Goal: Information Seeking & Learning: Learn about a topic

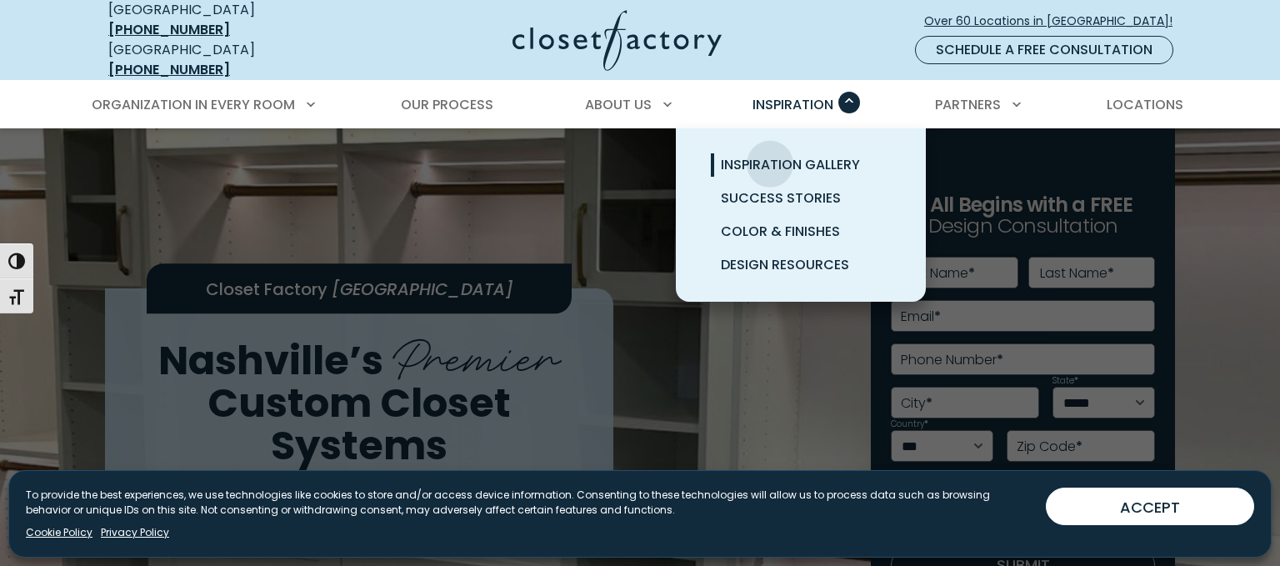
click at [770, 155] on span "Inspiration Gallery" at bounding box center [790, 164] width 139 height 19
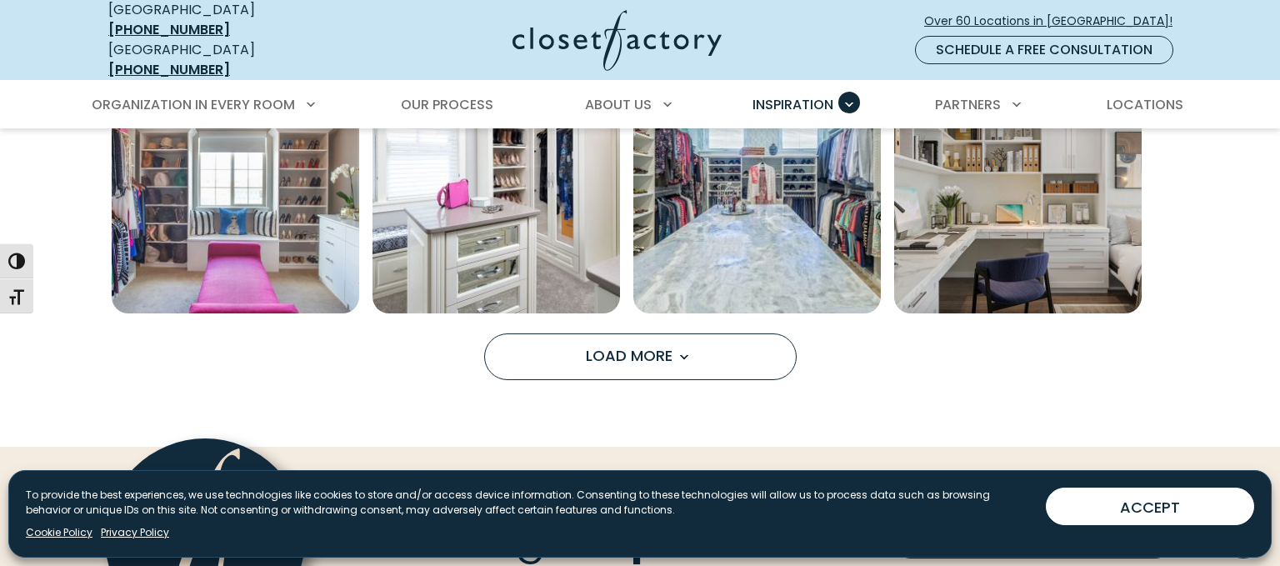
scroll to position [1427, 0]
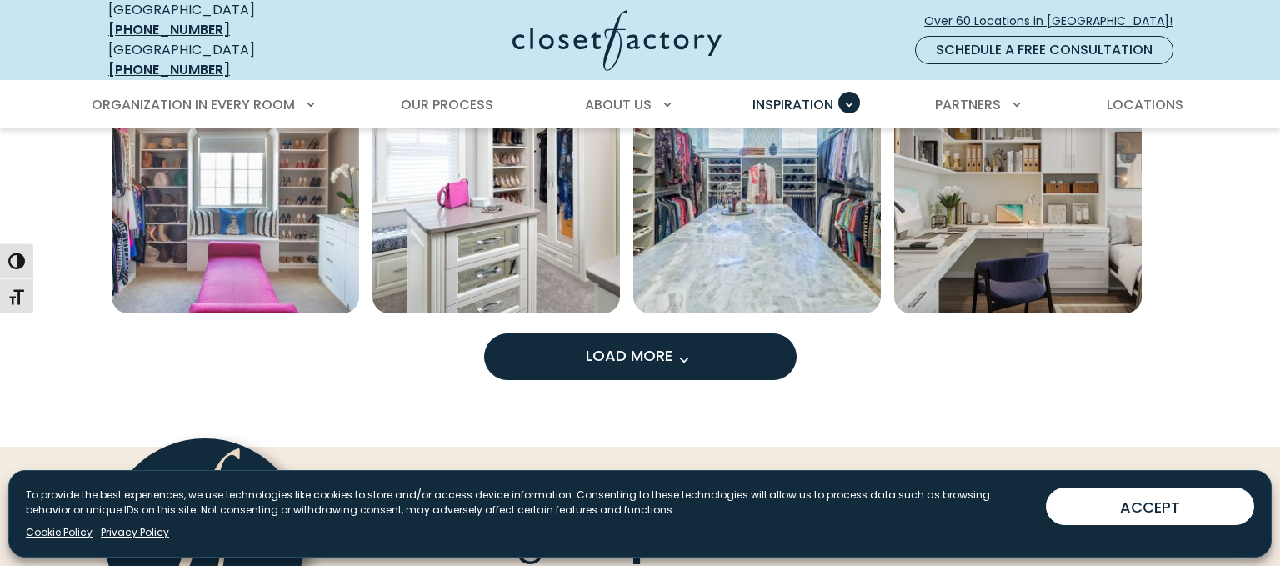
click at [622, 345] on span "Load More" at bounding box center [640, 355] width 108 height 21
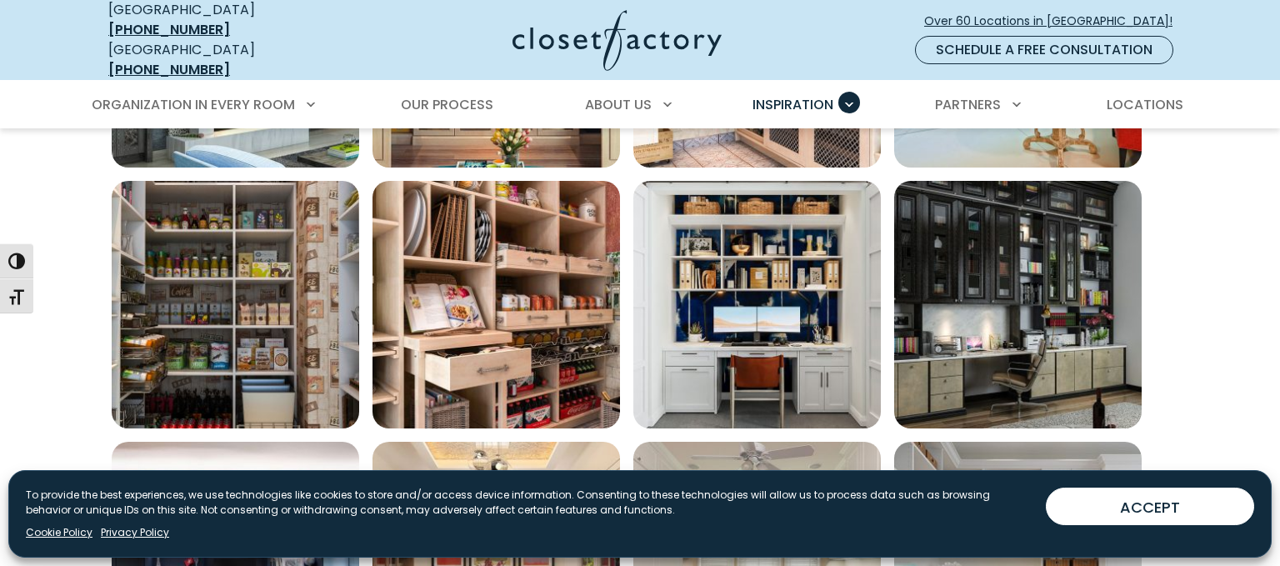
scroll to position [2096, 0]
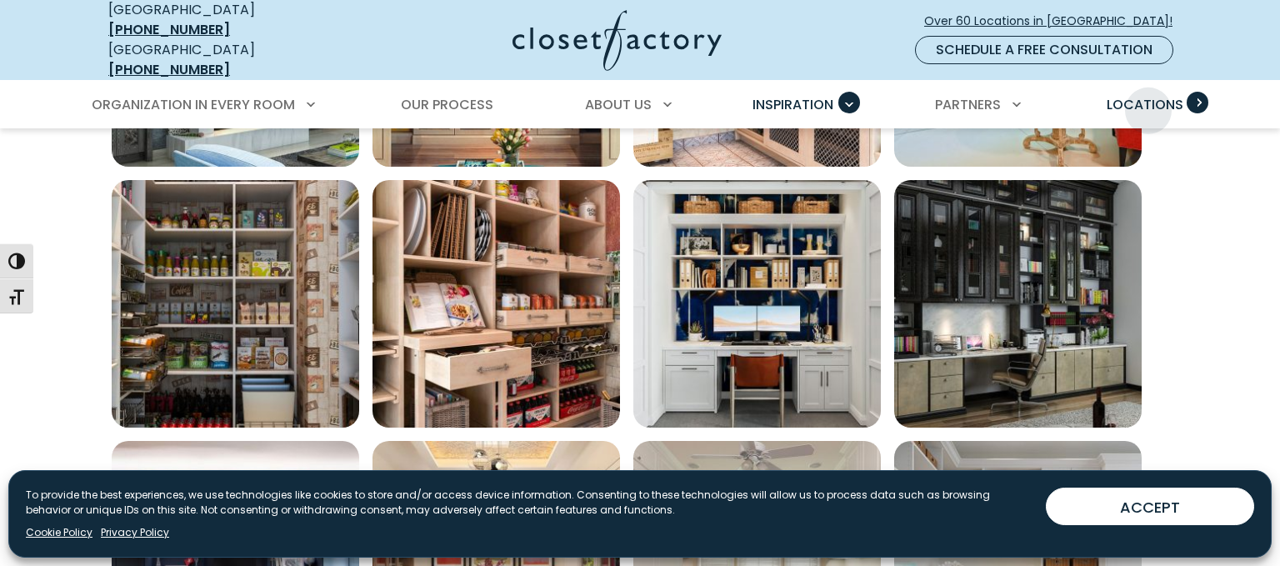
click at [1149, 98] on span "Locations" at bounding box center [1145, 104] width 77 height 19
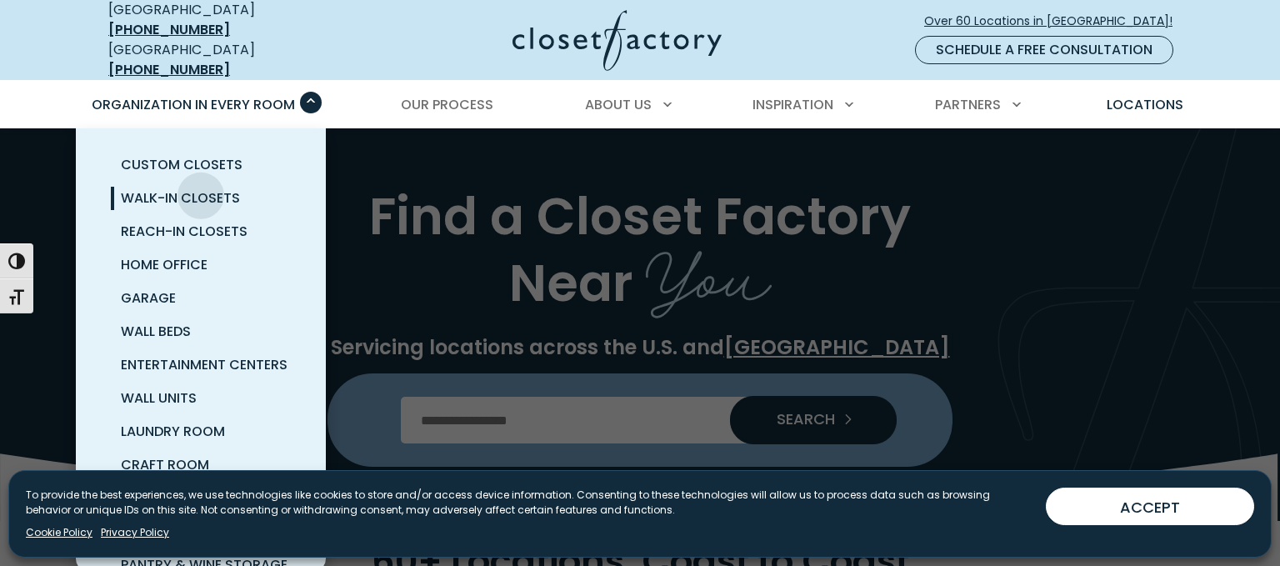
click at [201, 188] on span "Walk-In Closets" at bounding box center [180, 197] width 119 height 19
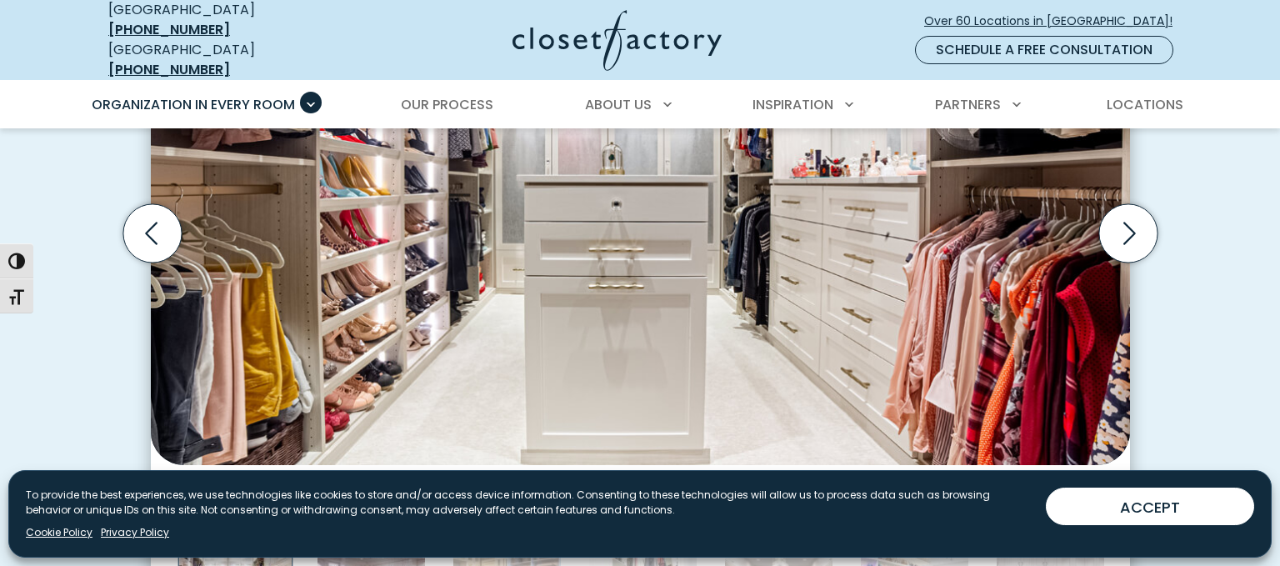
scroll to position [654, 0]
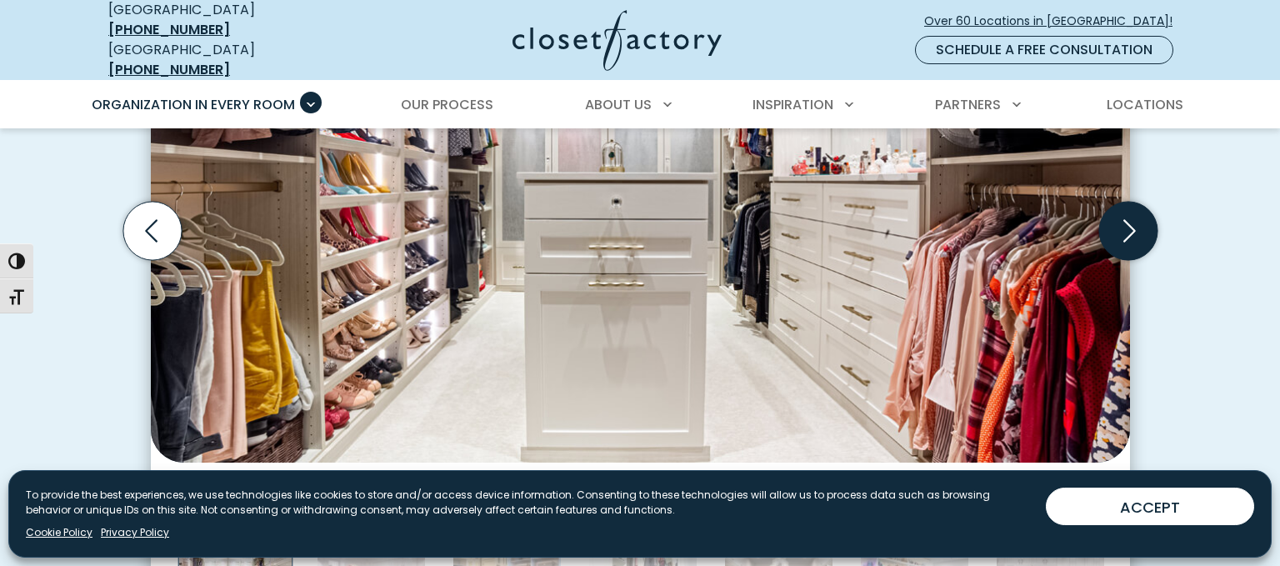
click at [1115, 202] on icon "Next slide" at bounding box center [1128, 231] width 58 height 58
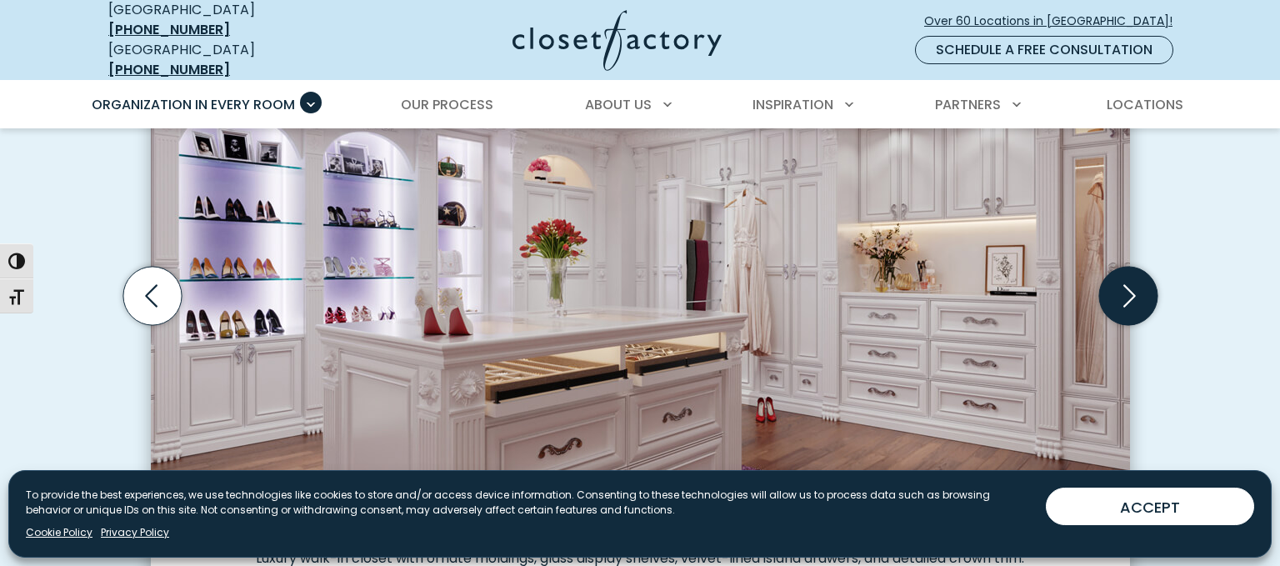
scroll to position [597, 0]
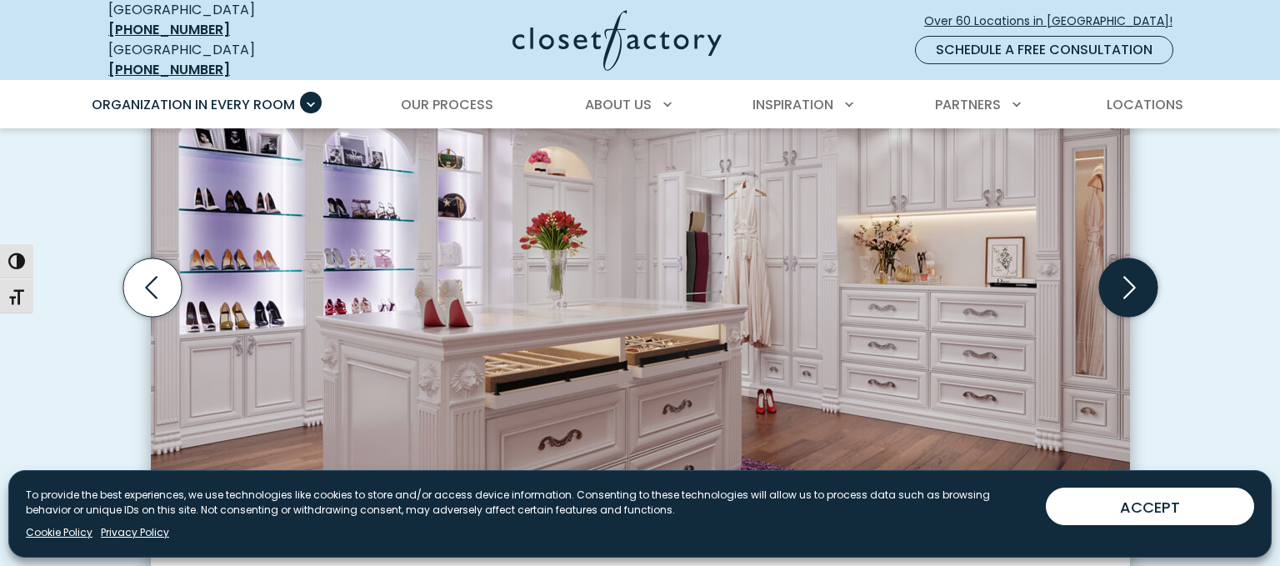
click at [1119, 273] on icon "Next slide" at bounding box center [1128, 287] width 58 height 58
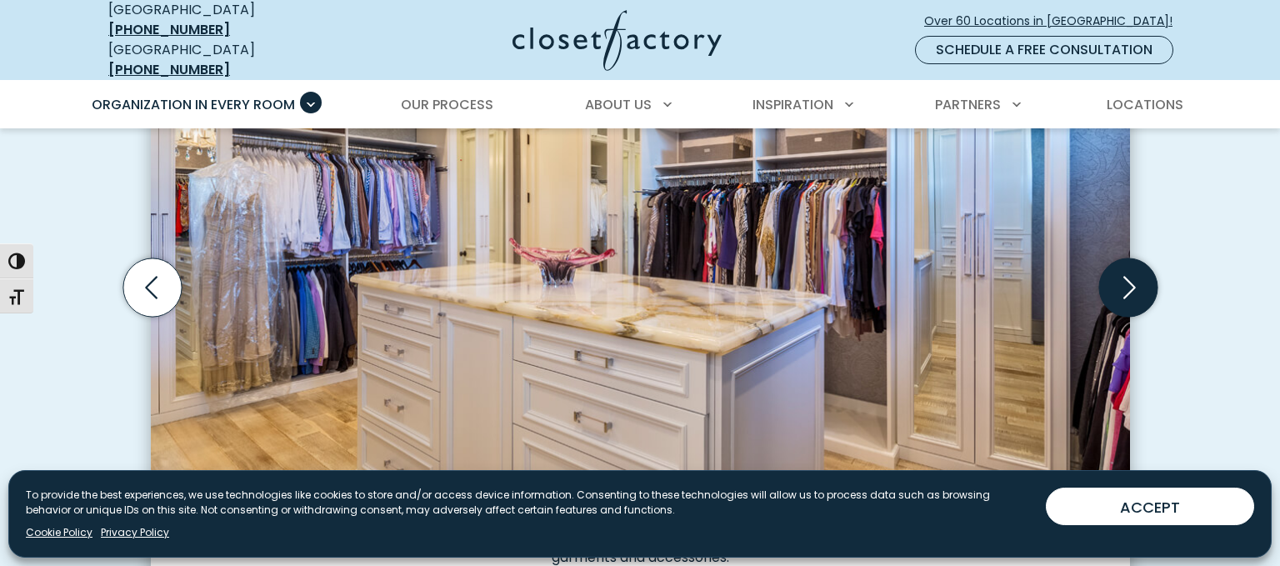
click at [1119, 273] on icon "Next slide" at bounding box center [1128, 287] width 58 height 58
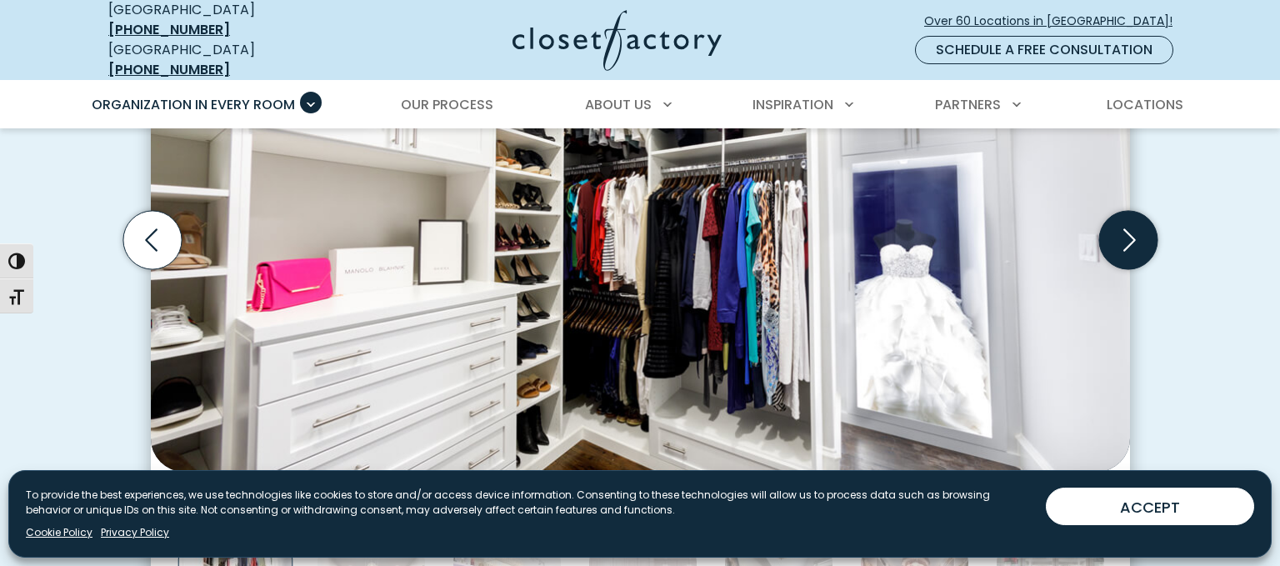
scroll to position [645, 0]
click at [1135, 218] on icon "Next slide" at bounding box center [1128, 239] width 58 height 58
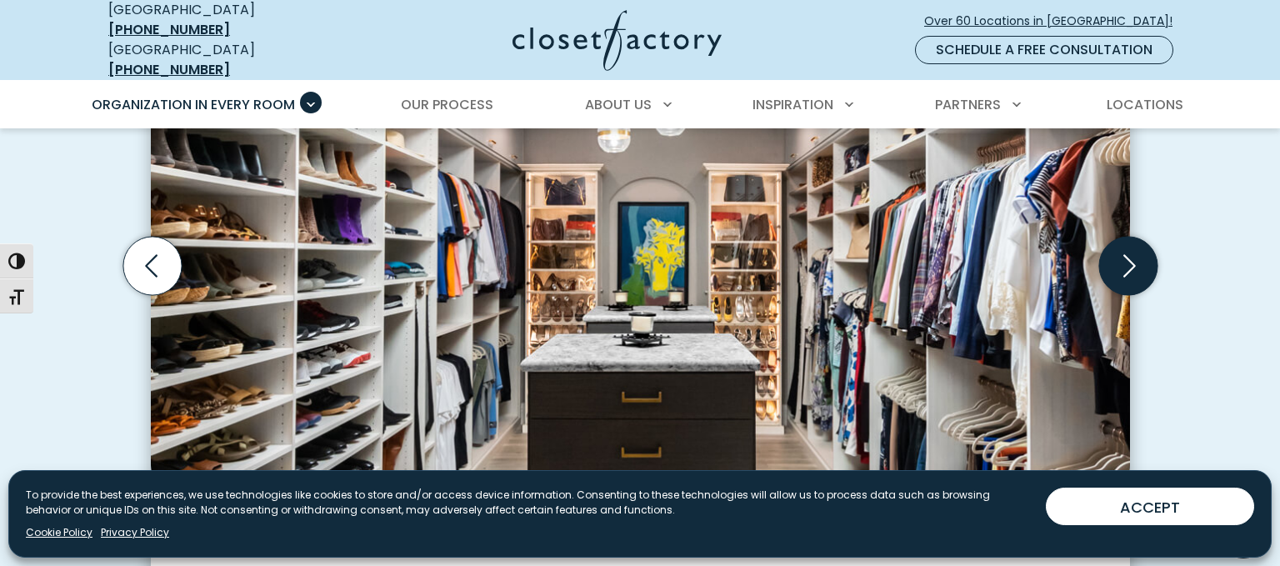
scroll to position [613, 0]
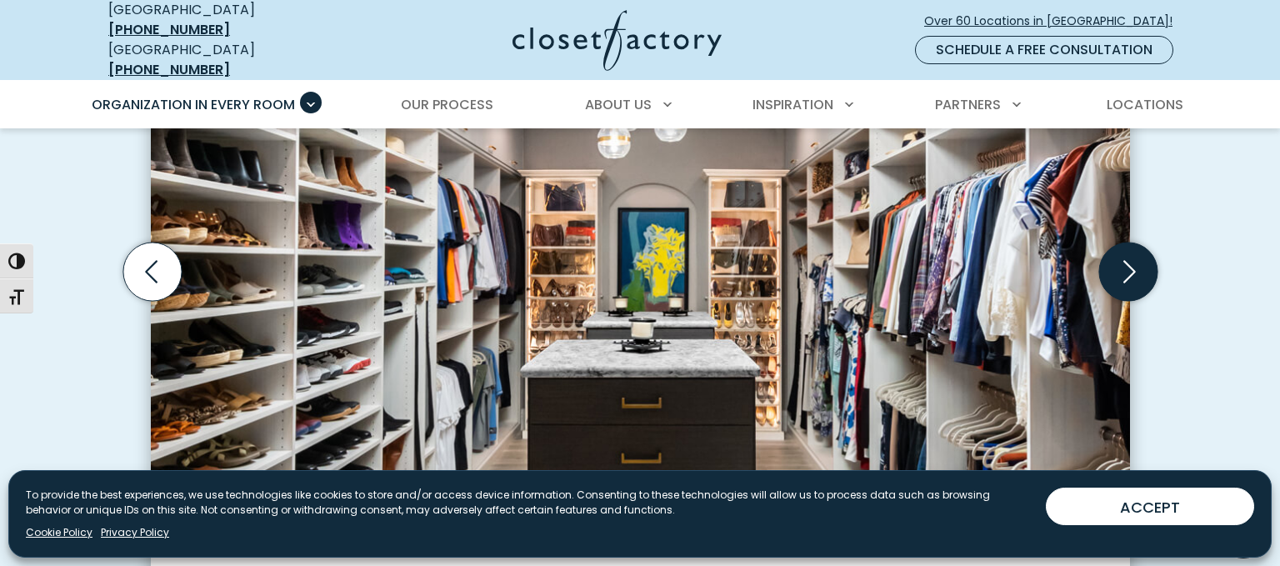
click at [1126, 260] on icon "Next slide" at bounding box center [1130, 271] width 13 height 23
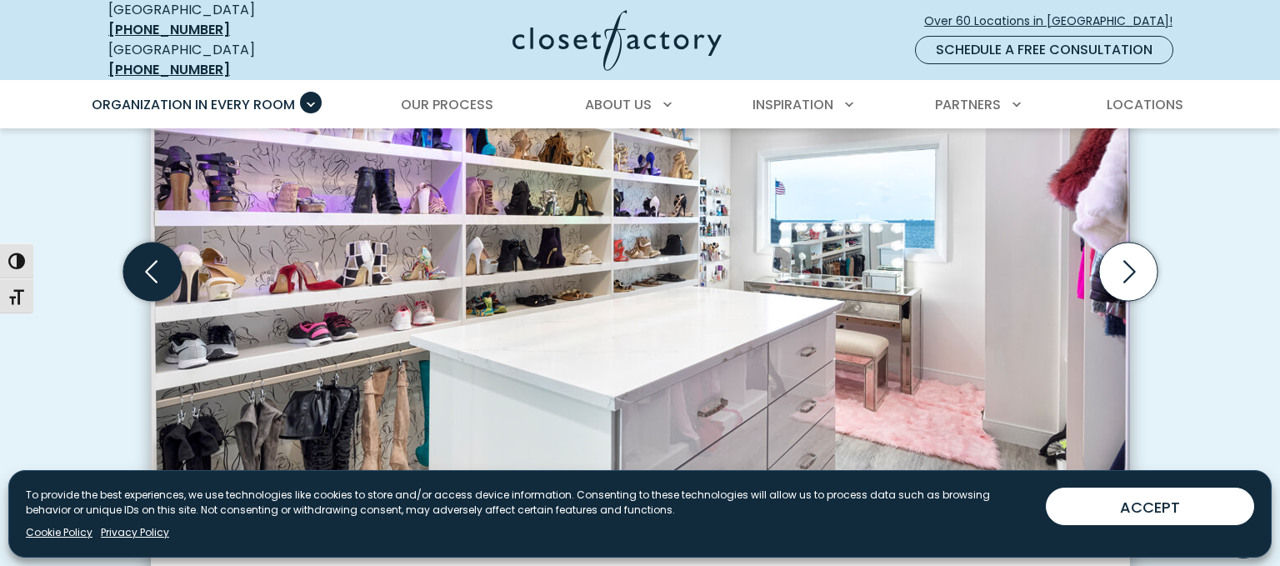
click at [142, 259] on icon "Previous slide" at bounding box center [152, 272] width 58 height 58
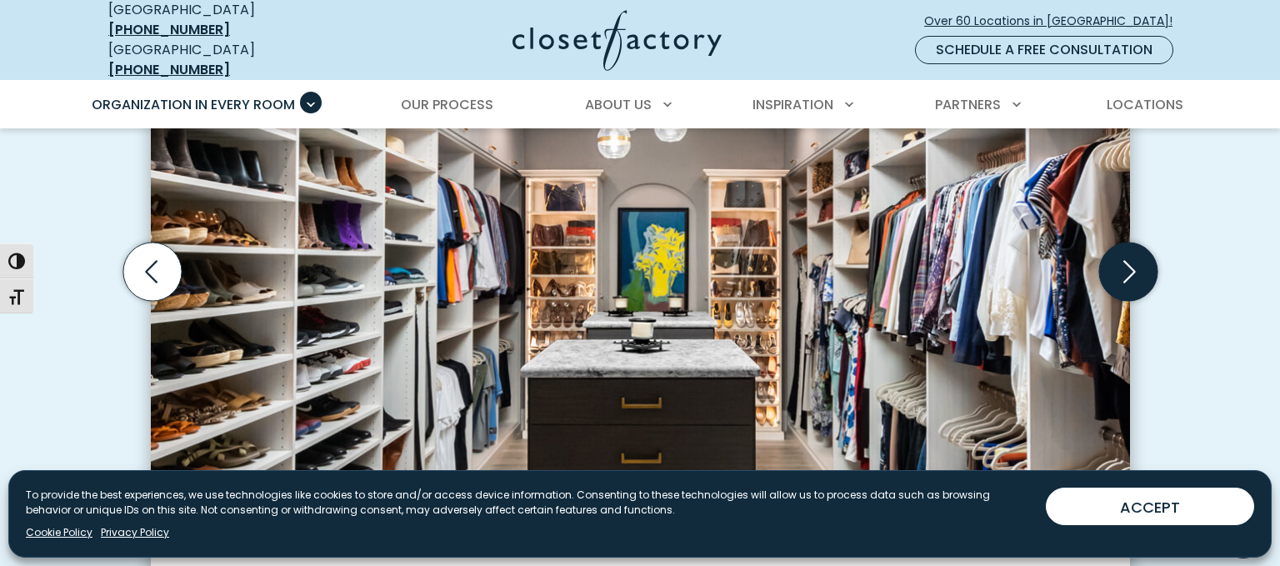
click at [1135, 254] on icon "Next slide" at bounding box center [1128, 272] width 58 height 58
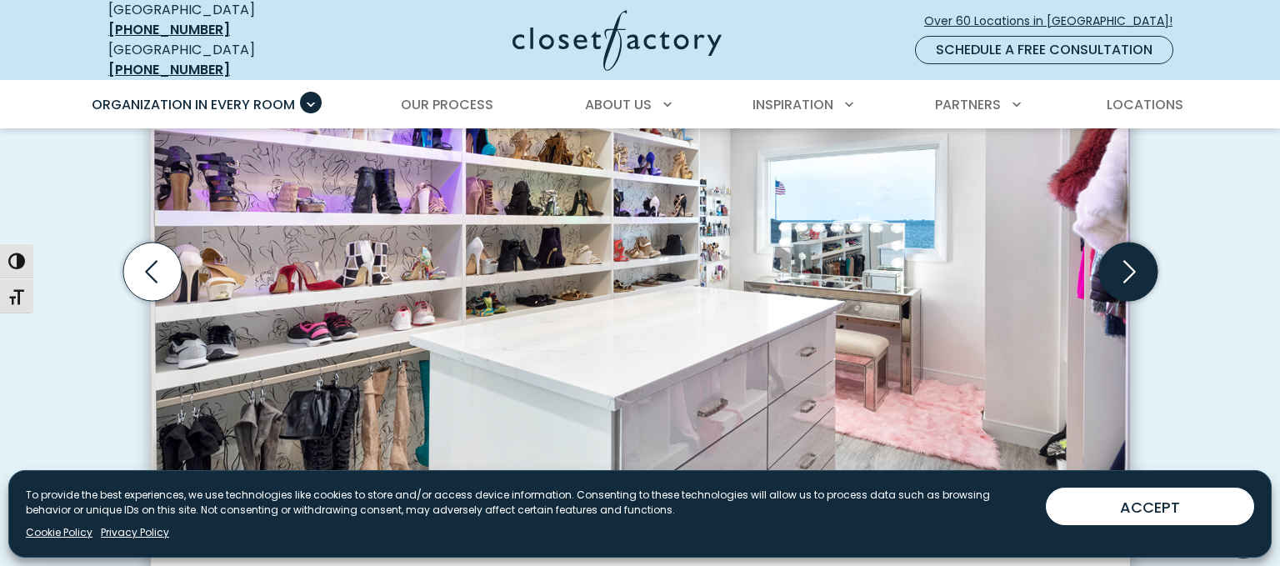
click at [1135, 254] on icon "Next slide" at bounding box center [1128, 272] width 58 height 58
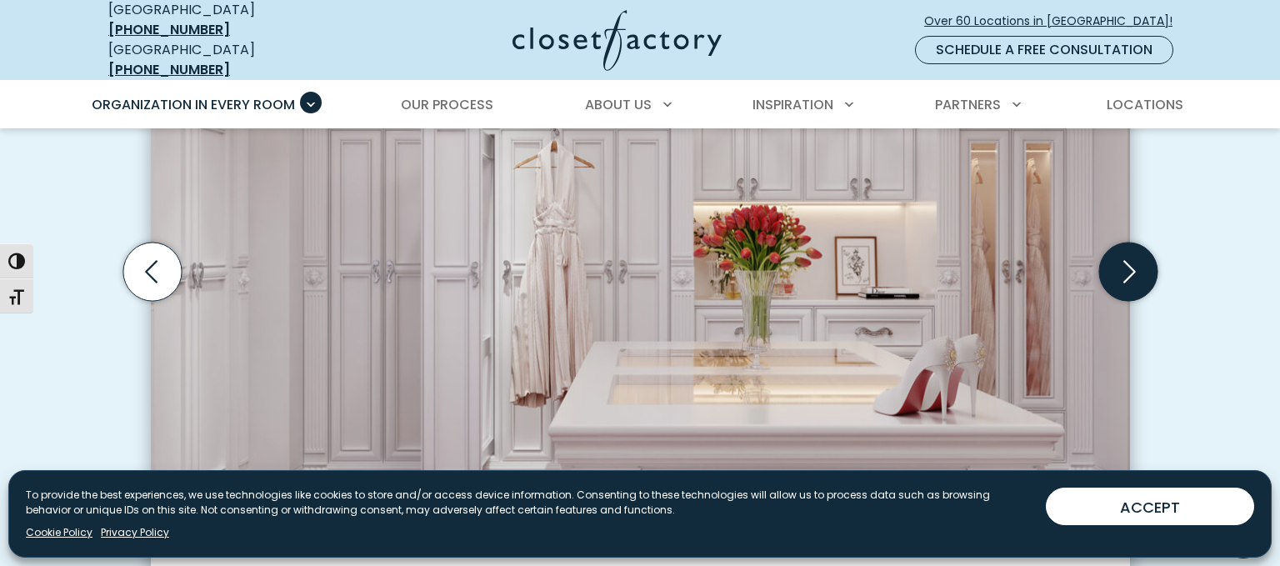
click at [1135, 254] on icon "Next slide" at bounding box center [1128, 272] width 58 height 58
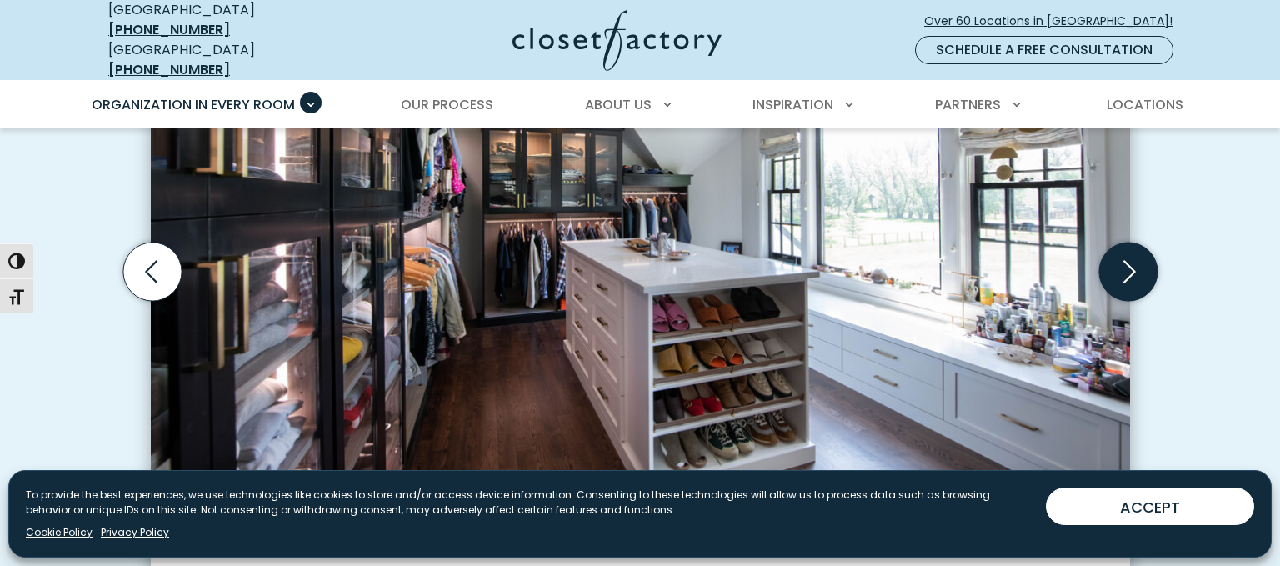
click at [1135, 254] on icon "Next slide" at bounding box center [1128, 272] width 58 height 58
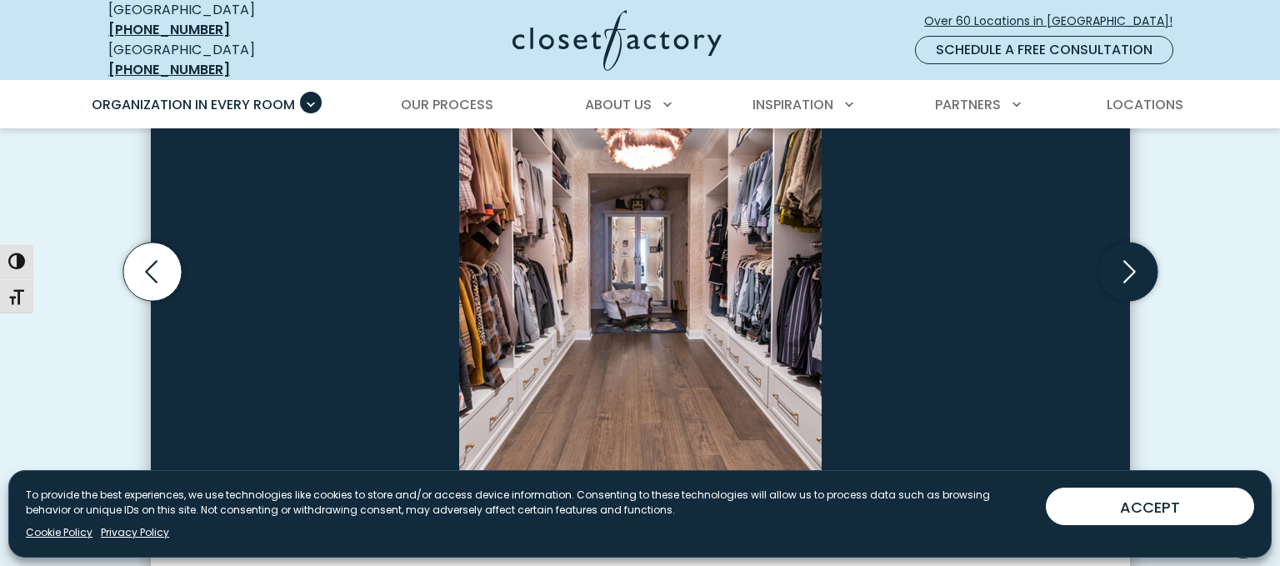
click at [1135, 254] on icon "Next slide" at bounding box center [1128, 272] width 58 height 58
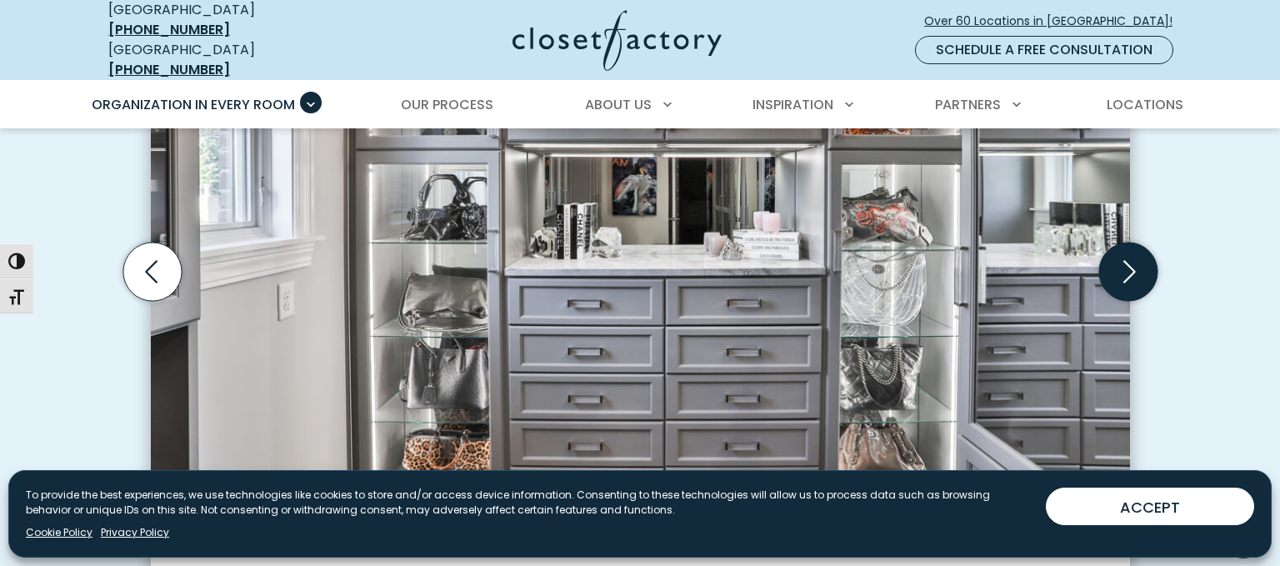
click at [1135, 254] on icon "Next slide" at bounding box center [1128, 272] width 58 height 58
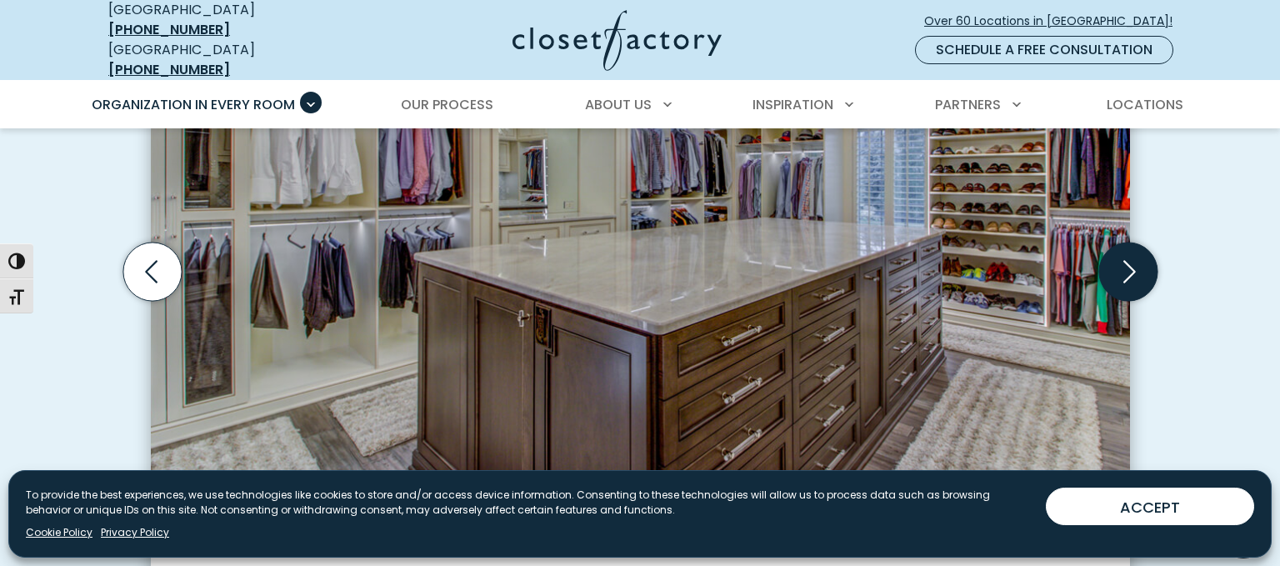
click at [1135, 254] on icon "Next slide" at bounding box center [1128, 272] width 58 height 58
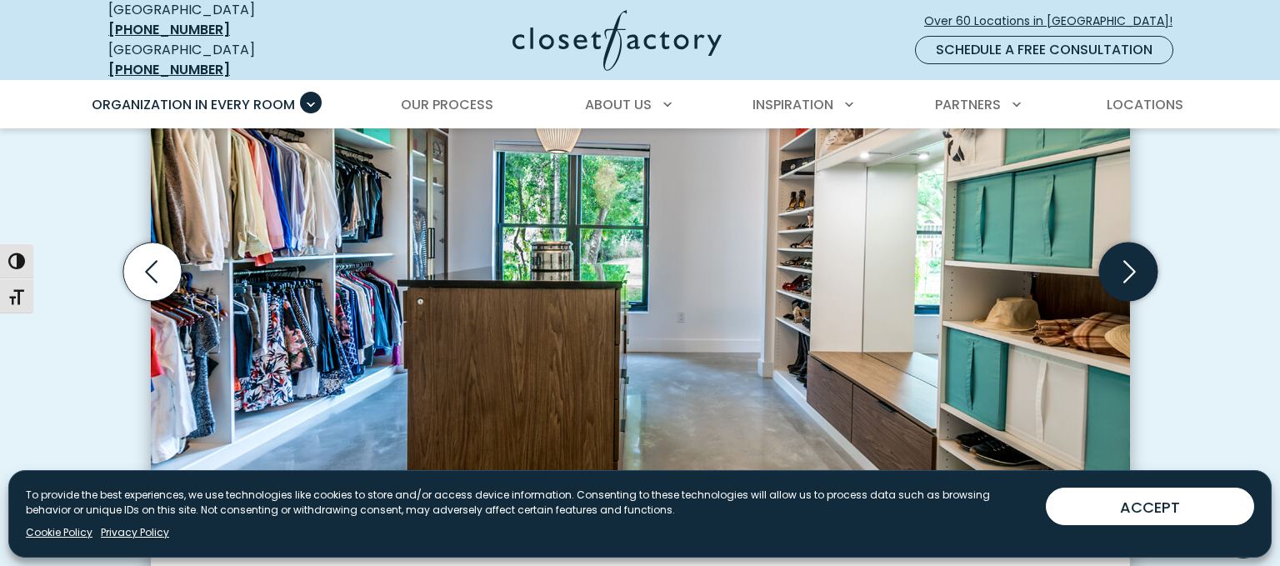
click at [1135, 254] on icon "Next slide" at bounding box center [1128, 272] width 58 height 58
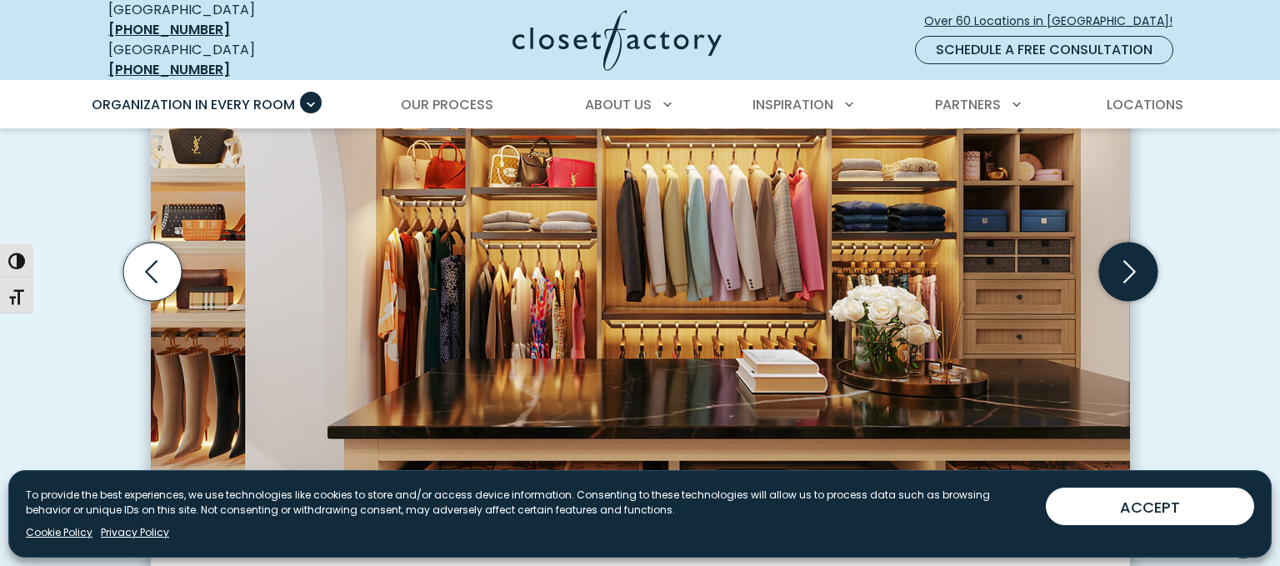
click at [1135, 254] on icon "Next slide" at bounding box center [1128, 272] width 58 height 58
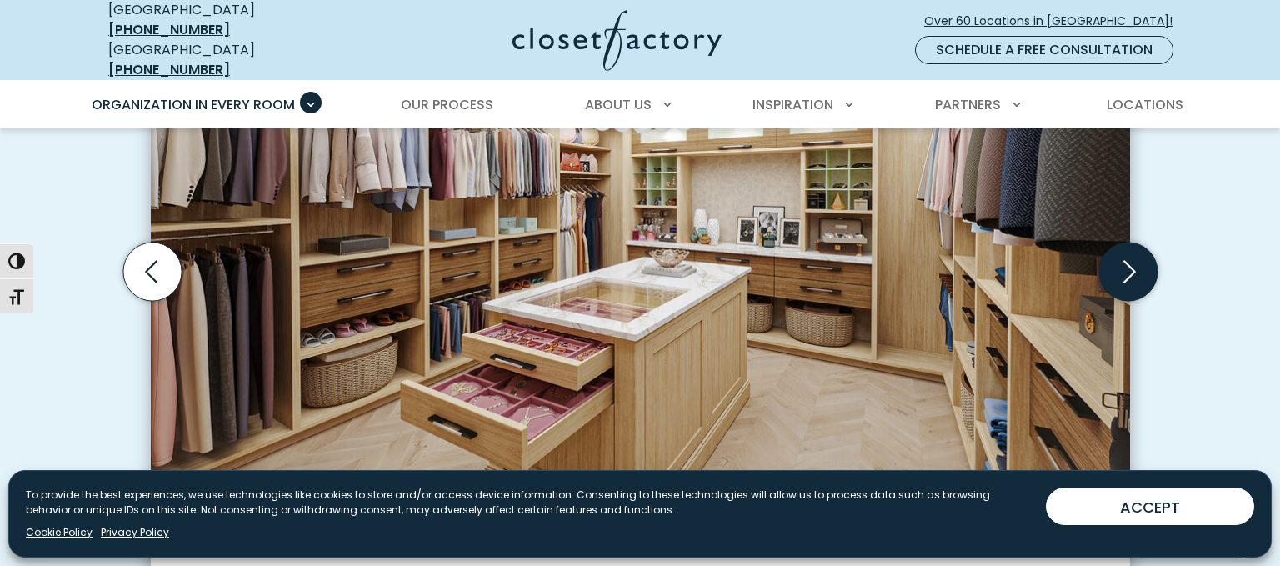
click at [1135, 254] on icon "Next slide" at bounding box center [1128, 272] width 58 height 58
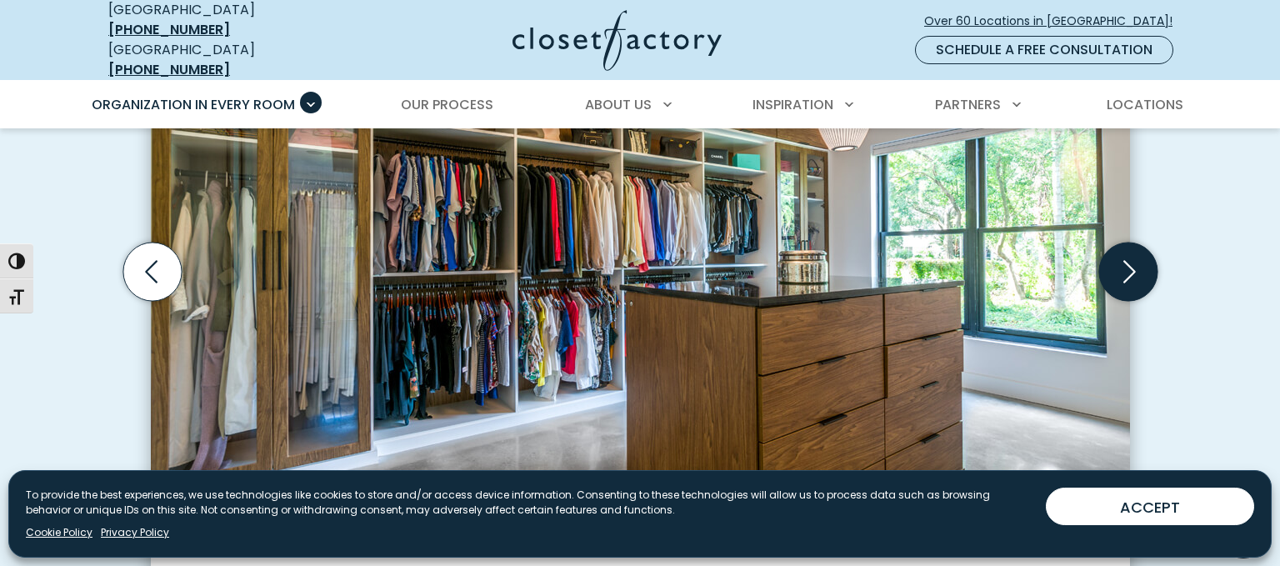
click at [1135, 254] on icon "Next slide" at bounding box center [1128, 272] width 58 height 58
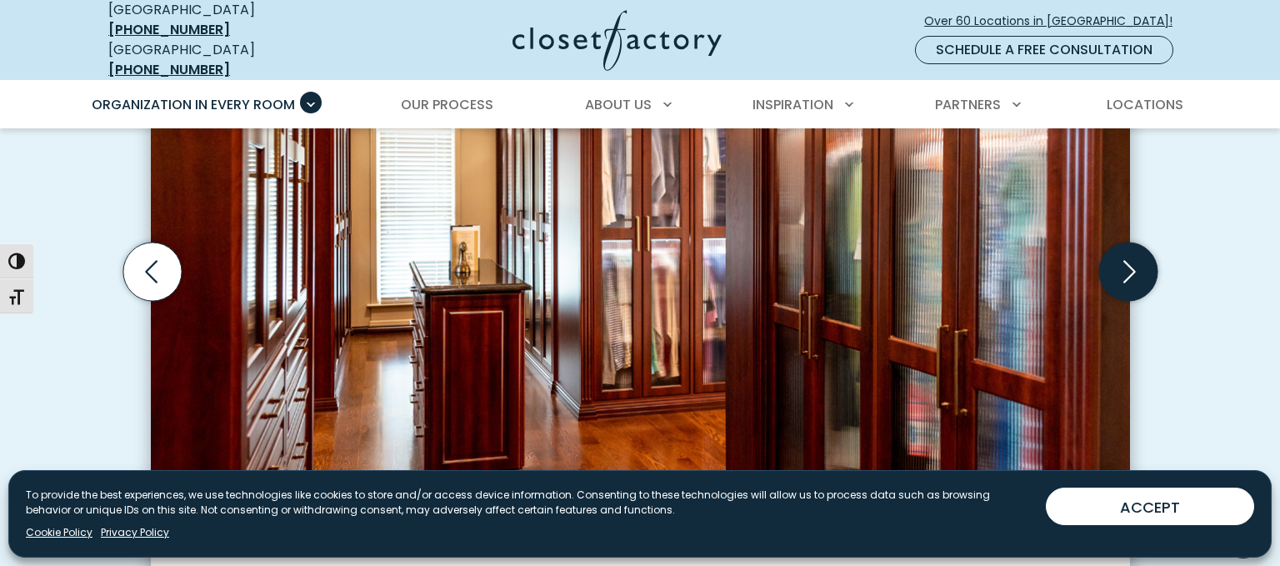
click at [1135, 254] on icon "Next slide" at bounding box center [1128, 272] width 58 height 58
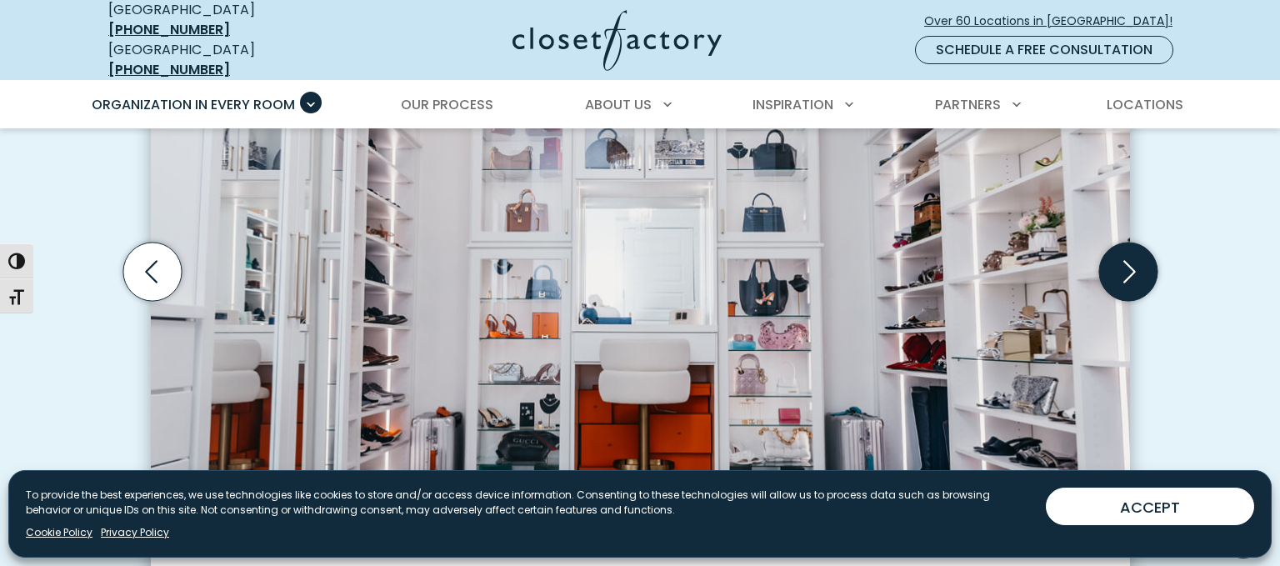
click at [1135, 254] on icon "Next slide" at bounding box center [1128, 272] width 58 height 58
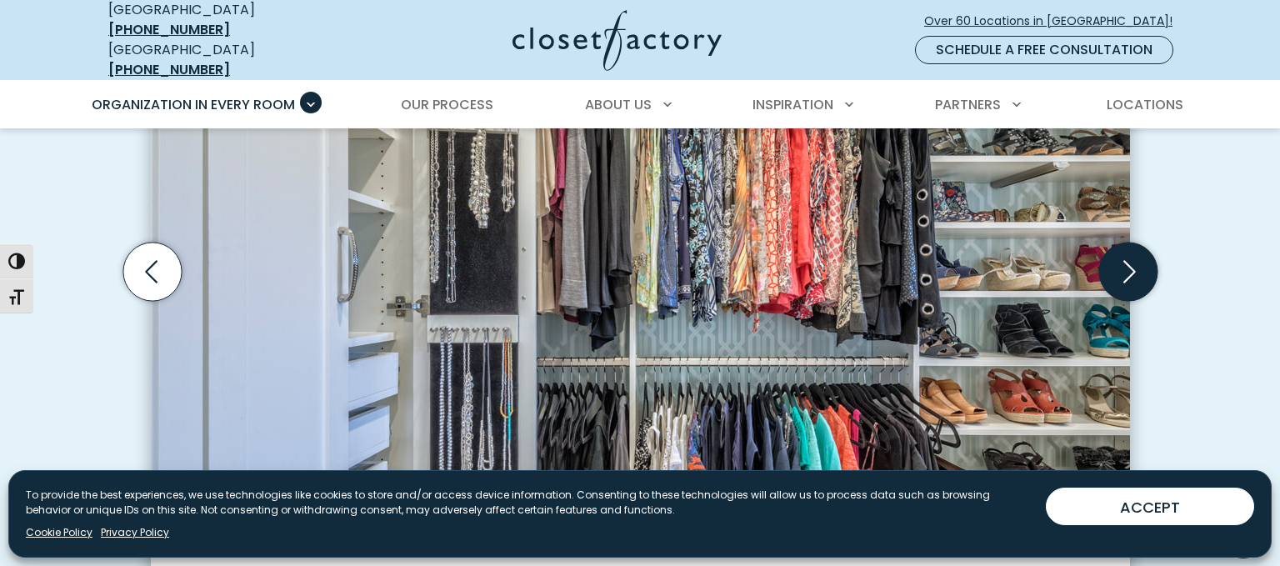
click at [1135, 254] on icon "Next slide" at bounding box center [1128, 272] width 58 height 58
